Goal: Task Accomplishment & Management: Find specific page/section

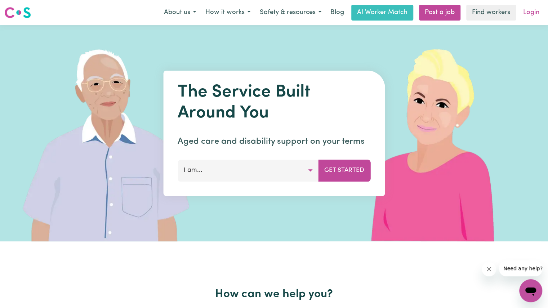
click at [532, 14] on link "Login" at bounding box center [531, 13] width 25 height 16
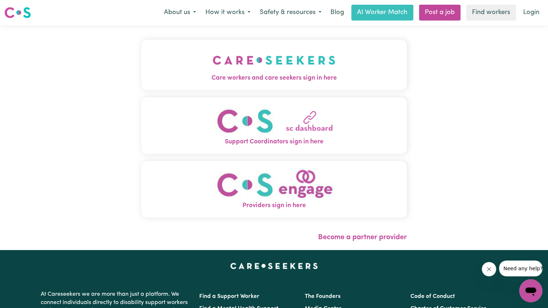
click at [354, 66] on button "Care workers and care seekers sign in here" at bounding box center [273, 65] width 265 height 50
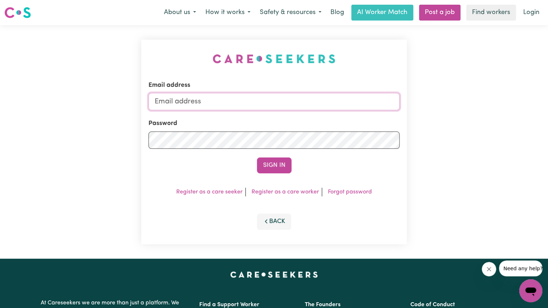
click at [321, 96] on input "Email address" at bounding box center [273, 101] width 251 height 17
type input "[EMAIL_ADDRESS][DOMAIN_NAME]"
click at [262, 162] on button "Sign In" at bounding box center [274, 165] width 35 height 16
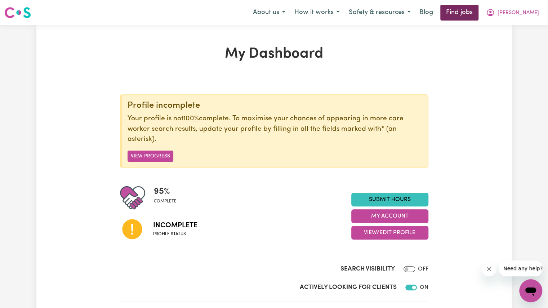
click at [478, 10] on link "Find jobs" at bounding box center [459, 13] width 38 height 16
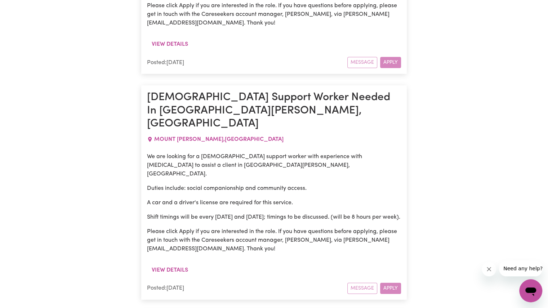
scroll to position [4814, 0]
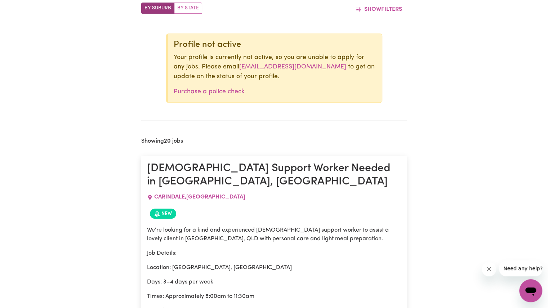
scroll to position [277, 0]
click at [236, 93] on link "Purchase a police check" at bounding box center [209, 92] width 71 height 6
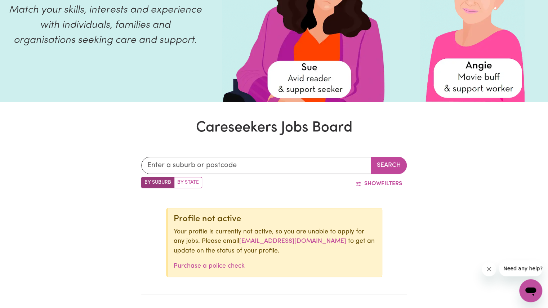
scroll to position [103, 0]
click at [185, 183] on label "By State" at bounding box center [188, 182] width 28 height 11
click at [146, 182] on input "By State" at bounding box center [143, 179] width 5 height 5
radio input "true"
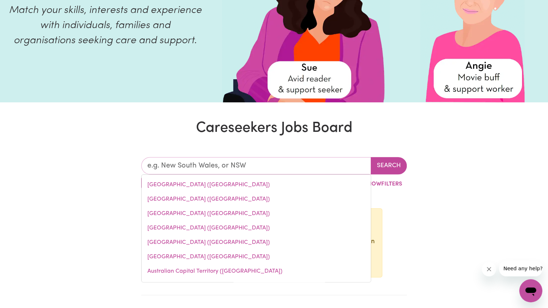
click at [202, 166] on input "text" at bounding box center [256, 165] width 230 height 17
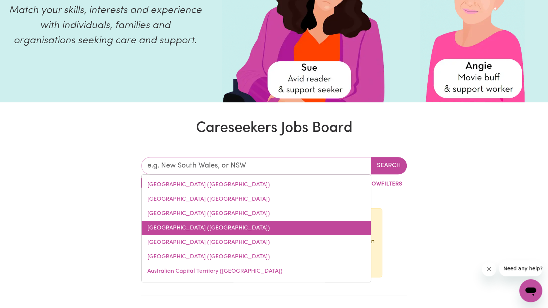
click at [166, 229] on link "[GEOGRAPHIC_DATA] ([GEOGRAPHIC_DATA])" at bounding box center [256, 228] width 229 height 14
type input "[GEOGRAPHIC_DATA] ([GEOGRAPHIC_DATA])"
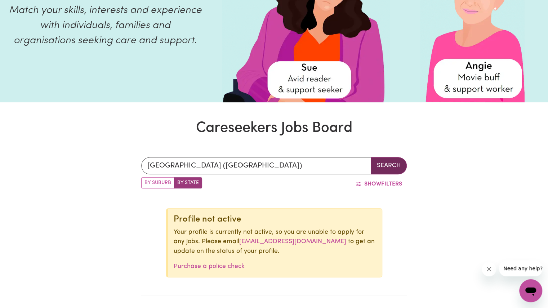
click at [395, 171] on button "Search" at bounding box center [389, 165] width 36 height 17
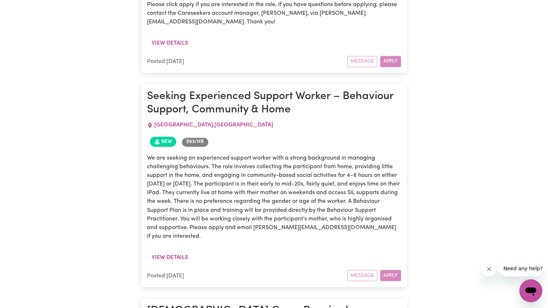
scroll to position [617, 0]
